Goal: Transaction & Acquisition: Download file/media

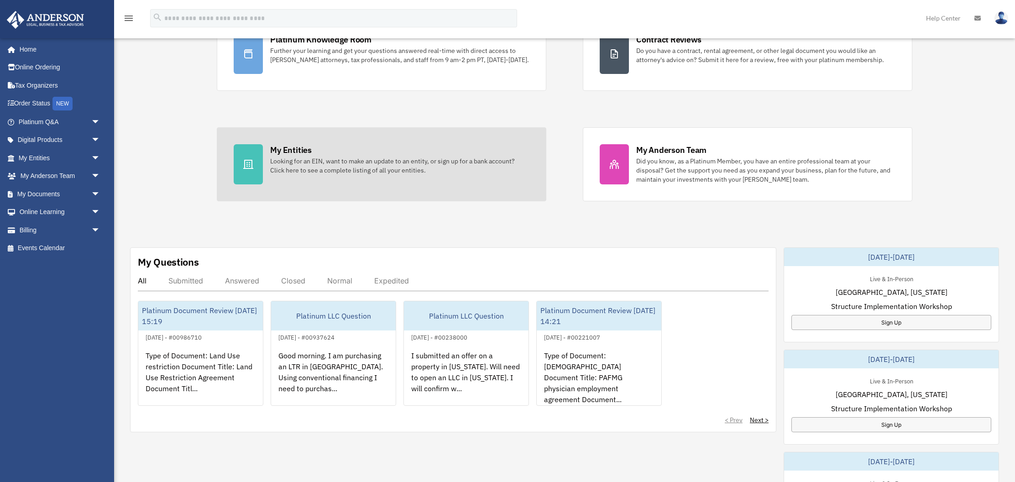
scroll to position [113, 0]
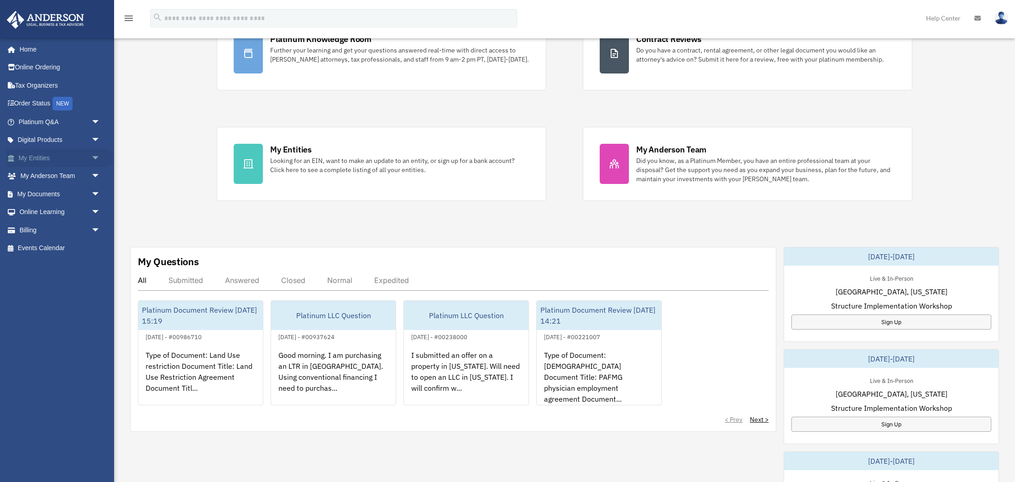
click at [34, 153] on link "My Entities arrow_drop_down" at bounding box center [60, 158] width 108 height 18
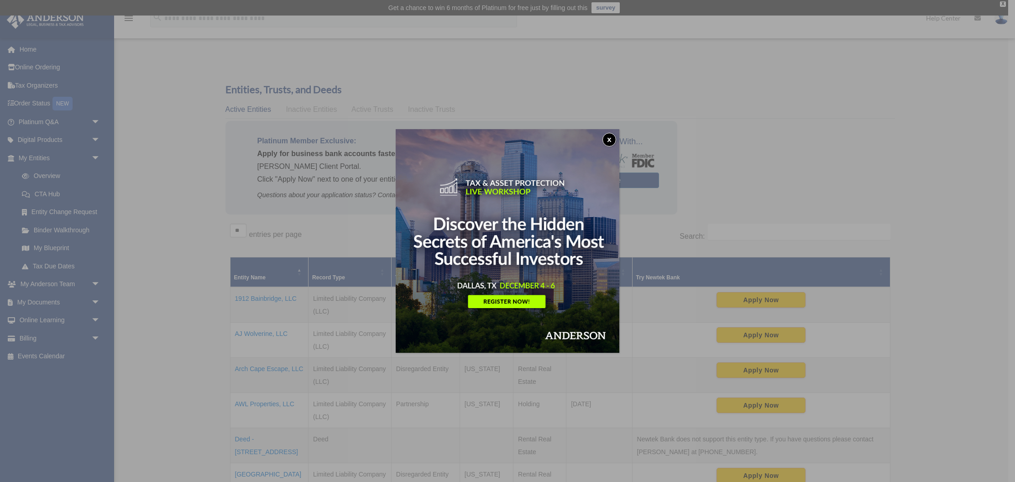
click at [612, 140] on button "x" at bounding box center [610, 140] width 14 height 14
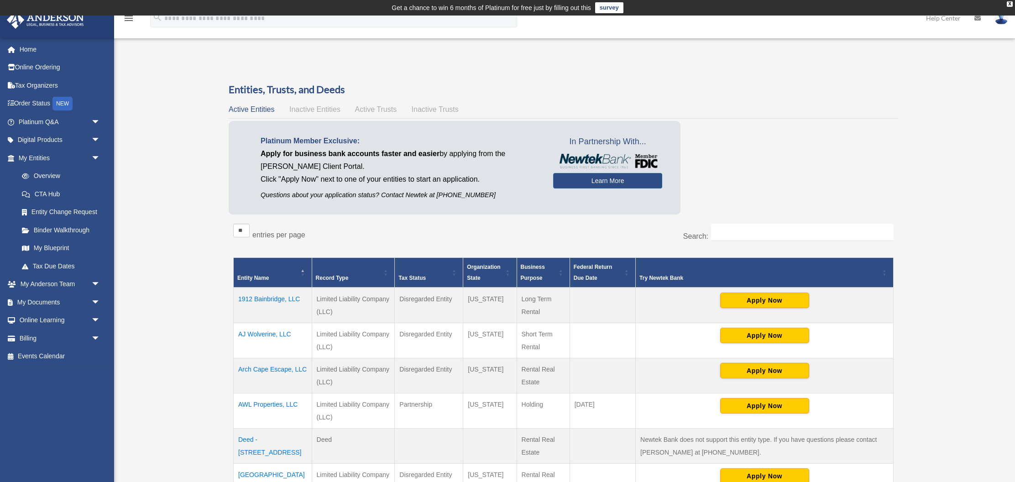
click at [271, 298] on td "1912 Bainbridge, LLC" at bounding box center [273, 306] width 79 height 36
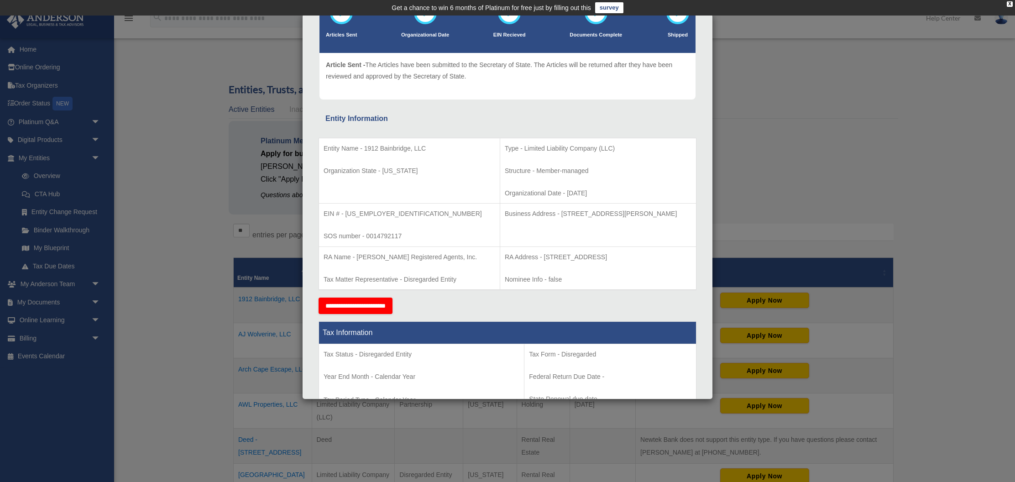
scroll to position [78, 0]
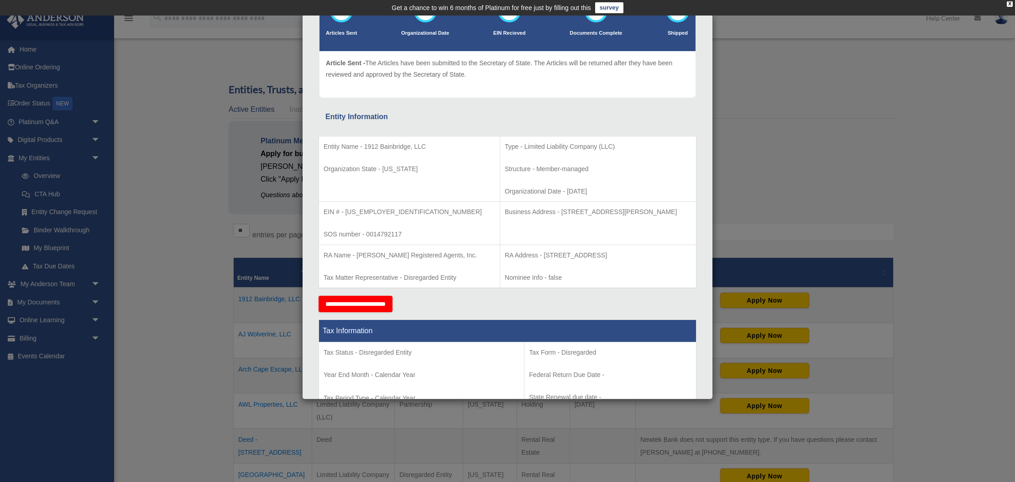
click at [143, 243] on div "Details × Articles Sent Organizational Date" at bounding box center [507, 241] width 1015 height 482
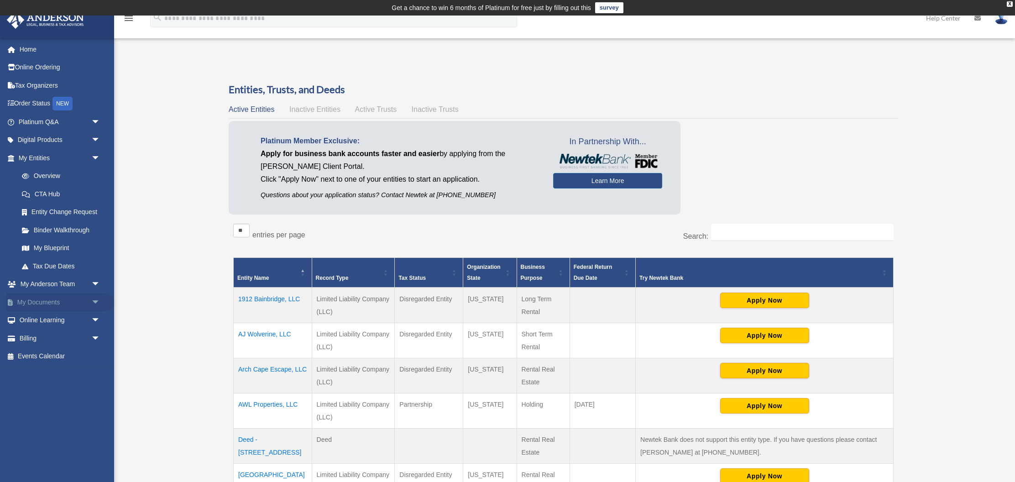
click at [41, 296] on link "My Documents arrow_drop_down" at bounding box center [60, 302] width 108 height 18
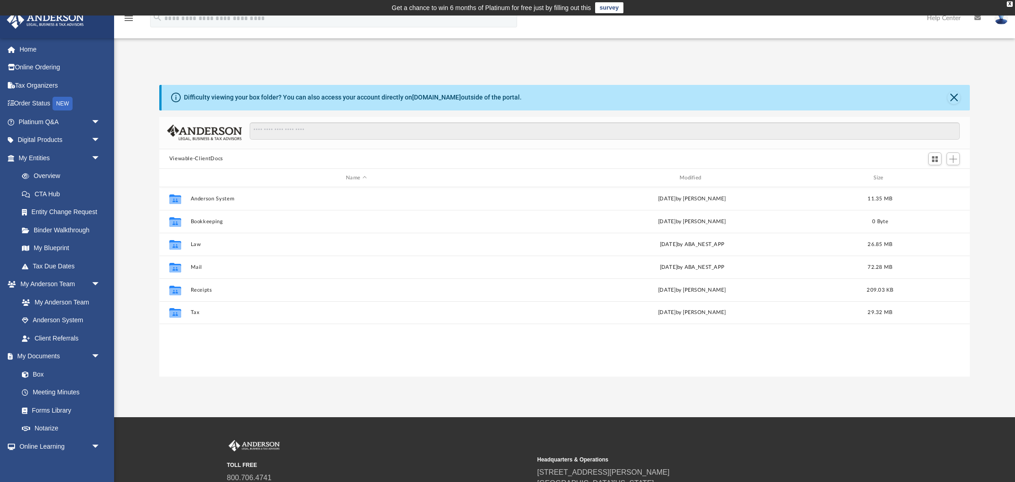
scroll to position [208, 811]
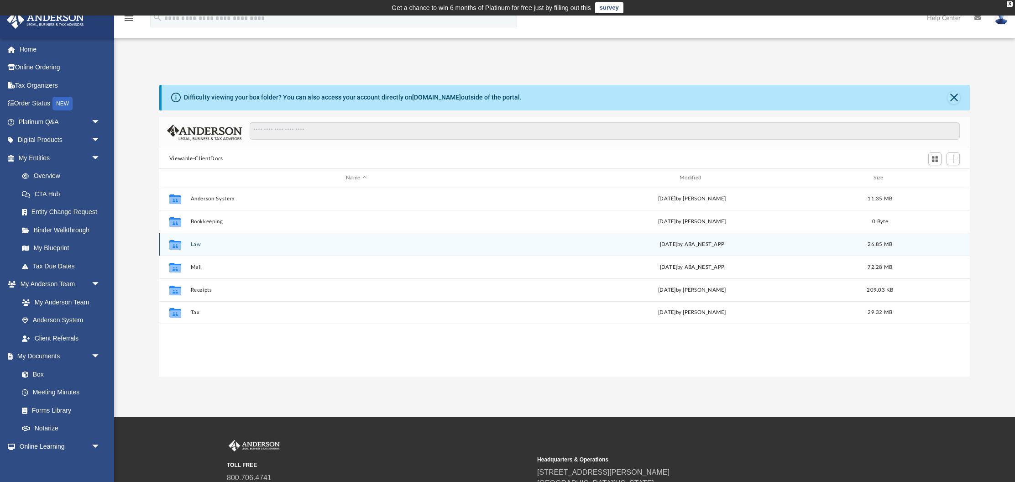
click at [179, 248] on icon "grid" at bounding box center [175, 245] width 12 height 7
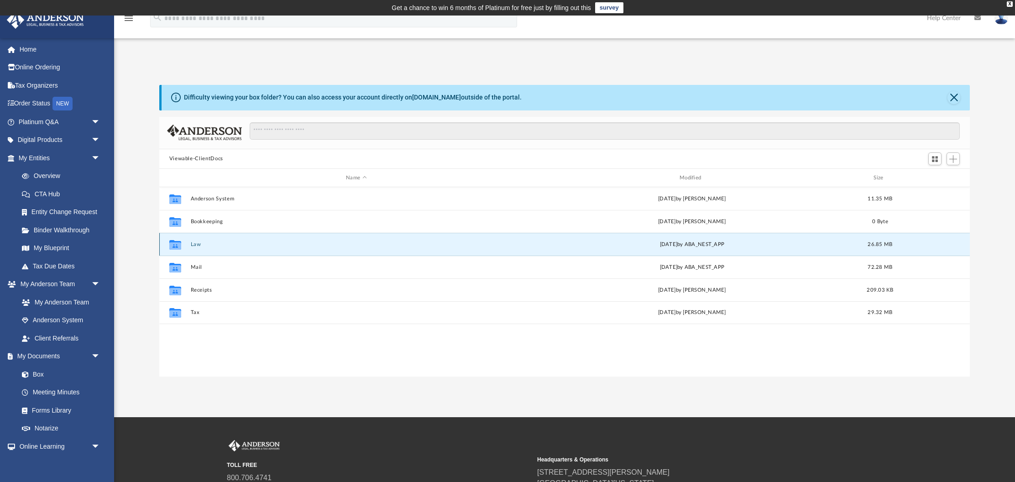
click at [189, 243] on div "Collaborated Folder Law [DATE] by ABA_NEST_APP 26.85 MB" at bounding box center [564, 244] width 811 height 23
click at [203, 245] on button "Law" at bounding box center [356, 244] width 332 height 6
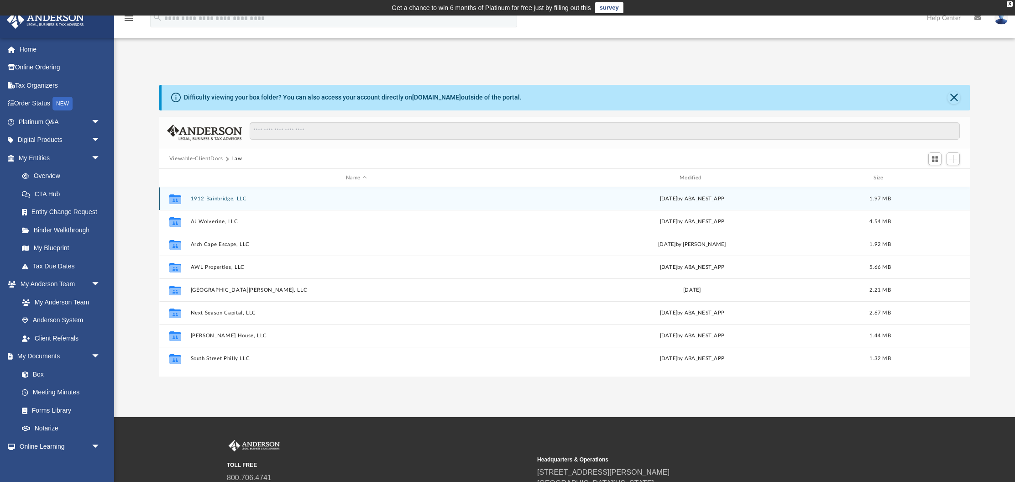
click at [224, 200] on button "1912 Bainbridge, LLC" at bounding box center [356, 199] width 332 height 6
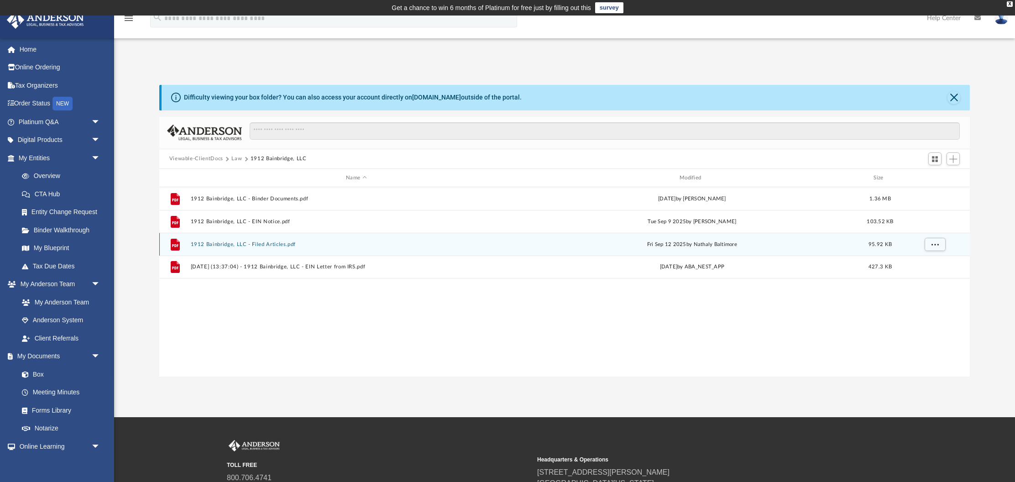
click at [247, 246] on button "1912 Bainbridge, LLC - Filed Articles.pdf" at bounding box center [356, 244] width 332 height 6
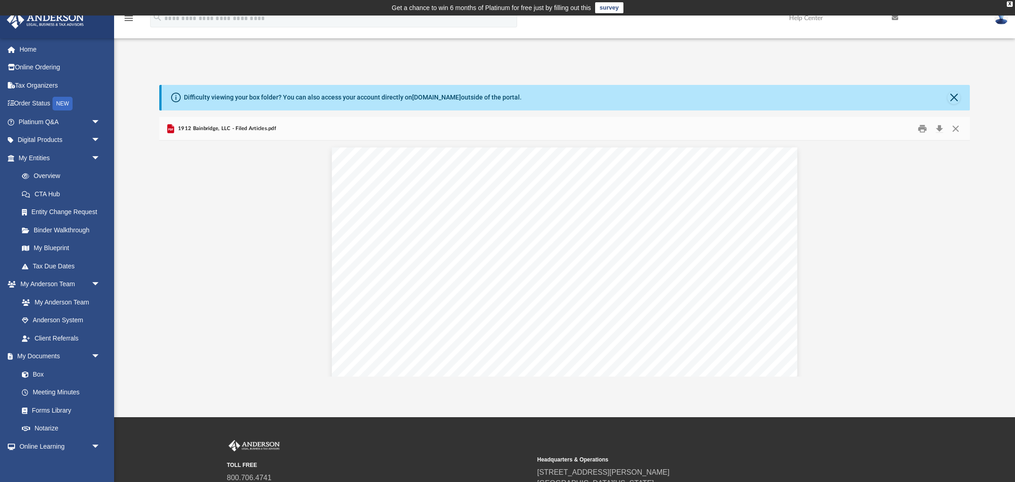
scroll to position [0, 0]
click at [944, 125] on button "Download" at bounding box center [939, 128] width 16 height 14
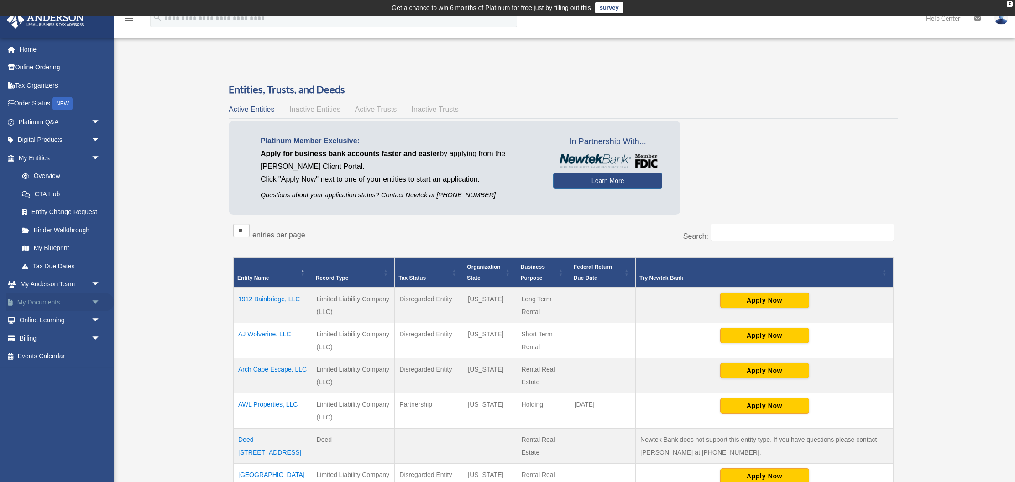
click at [44, 302] on link "My Documents arrow_drop_down" at bounding box center [60, 302] width 108 height 18
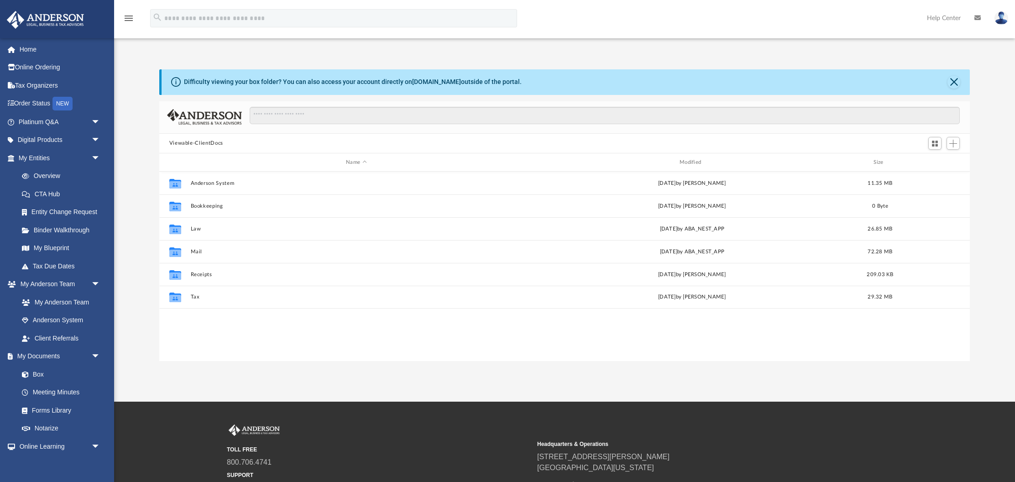
scroll to position [0, 0]
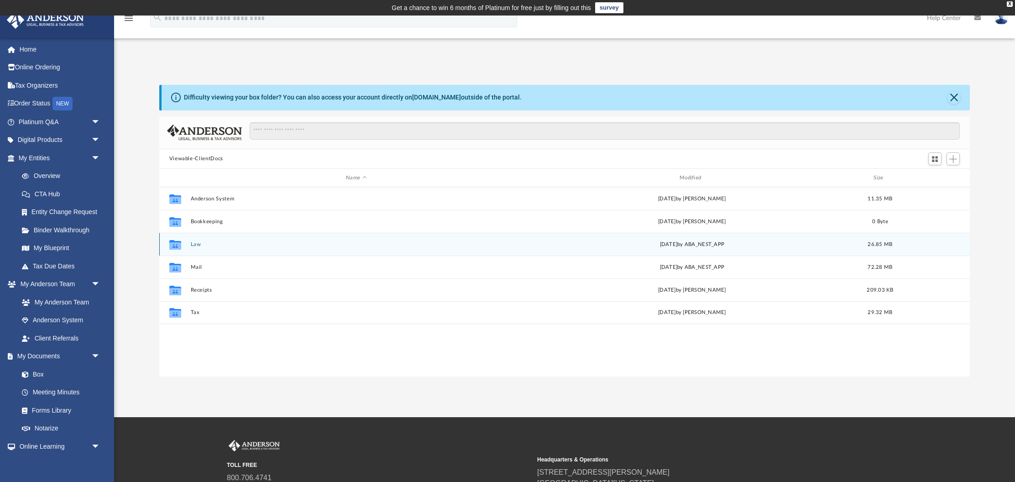
click at [199, 242] on button "Law" at bounding box center [356, 244] width 332 height 6
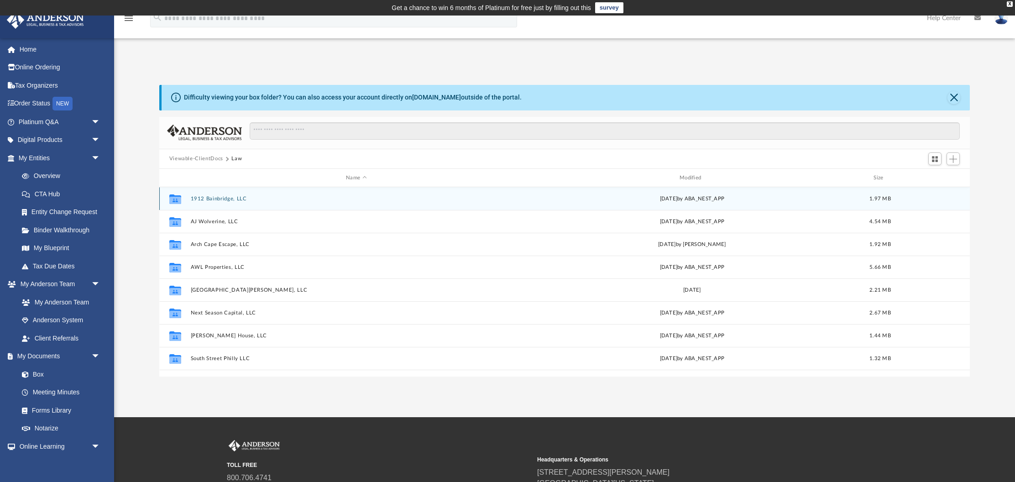
click at [214, 201] on button "1912 Bainbridge, LLC" at bounding box center [356, 199] width 332 height 6
